Goal: Information Seeking & Learning: Find specific fact

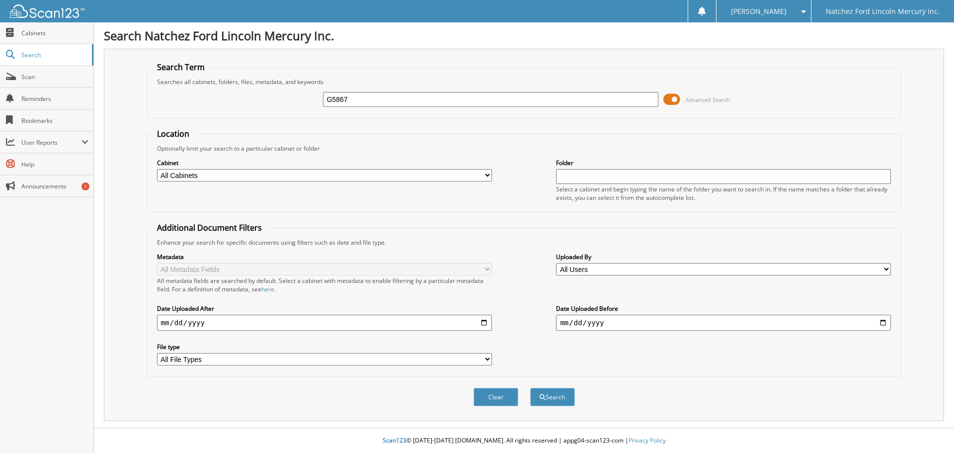
type input "G5867"
click at [530, 388] on button "Search" at bounding box center [552, 397] width 45 height 18
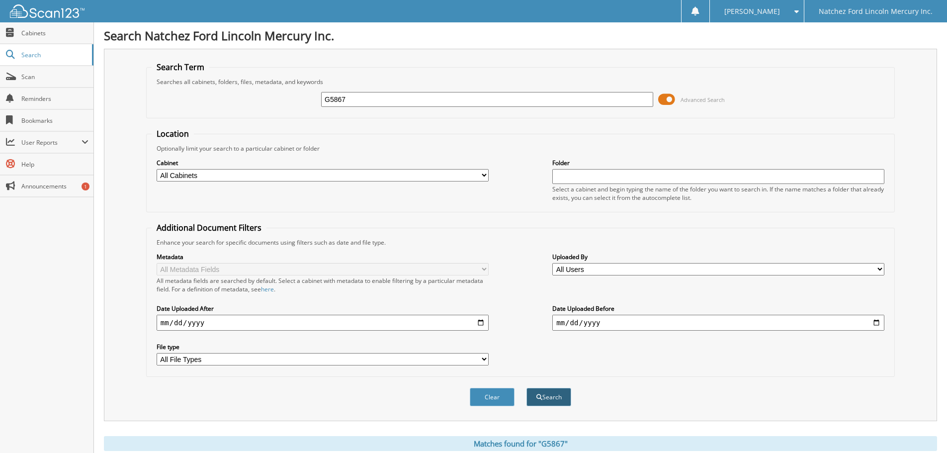
click at [546, 403] on button "Search" at bounding box center [548, 397] width 45 height 18
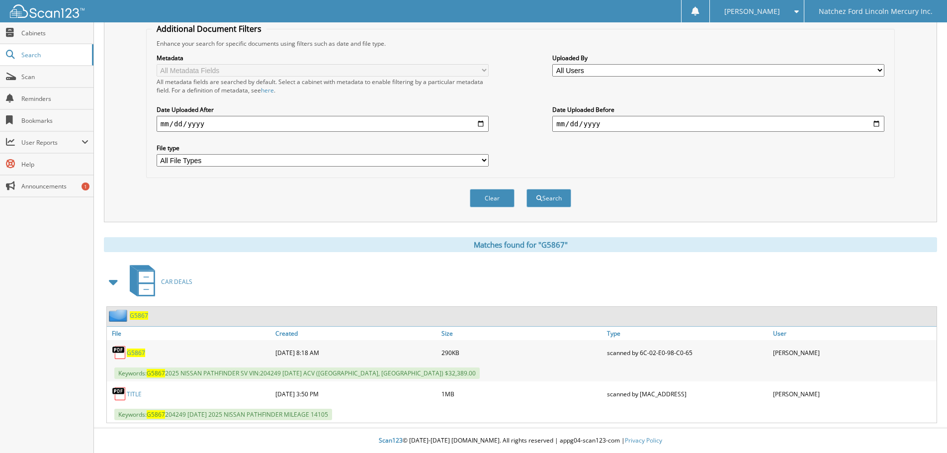
scroll to position [199, 0]
click at [141, 355] on span "G5867" at bounding box center [136, 352] width 18 height 8
click at [137, 392] on link "TITLE" at bounding box center [134, 394] width 15 height 8
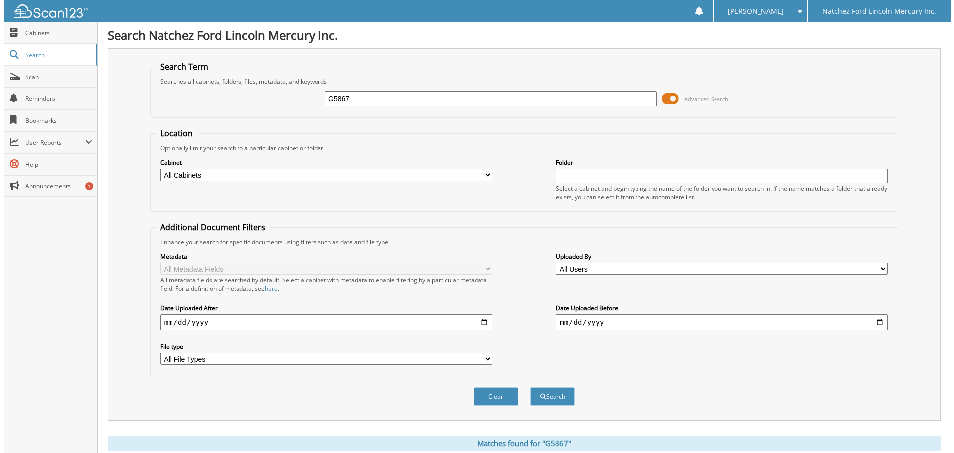
scroll to position [0, 0]
click at [494, 394] on button "Clear" at bounding box center [492, 397] width 45 height 18
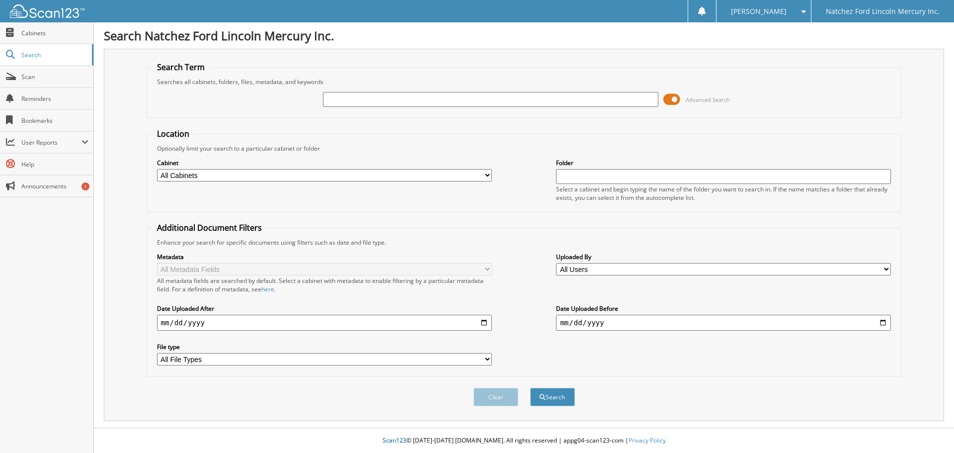
click at [381, 96] on input "text" at bounding box center [490, 99] width 335 height 15
type input "G5779"
click at [530, 388] on button "Search" at bounding box center [552, 397] width 45 height 18
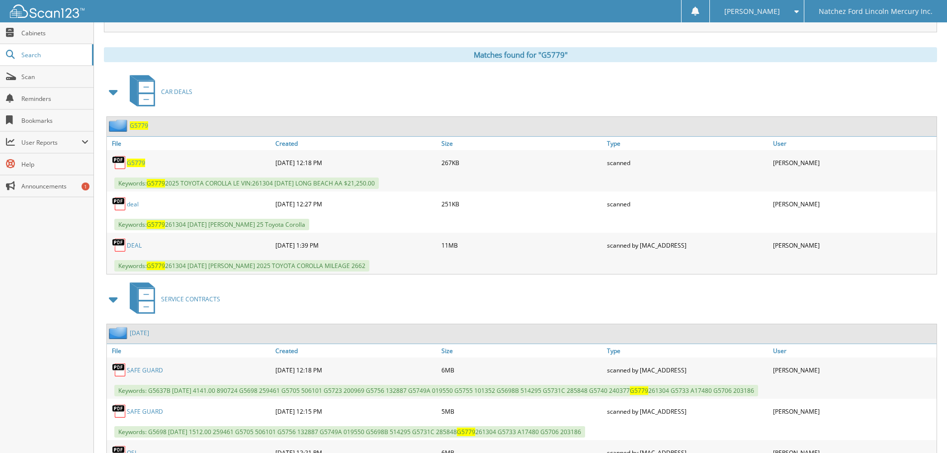
scroll to position [397, 0]
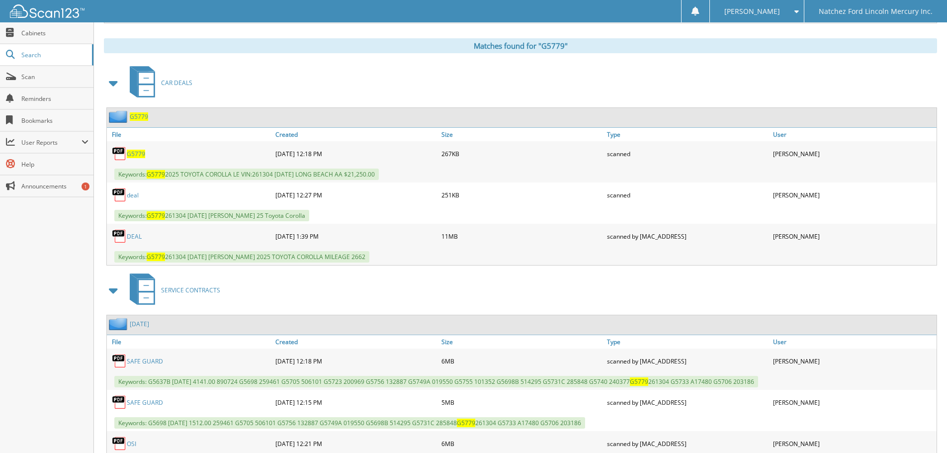
click at [134, 197] on link "deal" at bounding box center [133, 195] width 12 height 8
click at [130, 236] on link "DEAL" at bounding box center [134, 236] width 15 height 8
